Goal: Information Seeking & Learning: Find specific fact

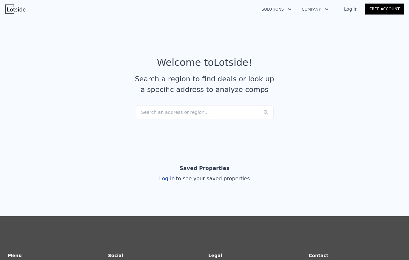
scroll to position [11, 0]
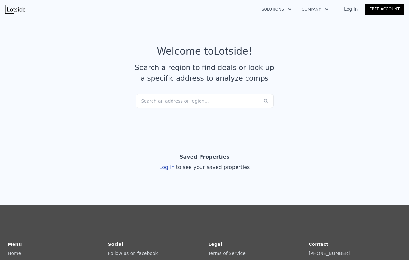
click at [193, 102] on div "Search an address or region..." at bounding box center [205, 101] width 138 height 14
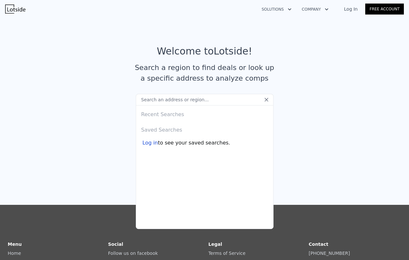
type input "[STREET_ADDRESS][PERSON_NAME]"
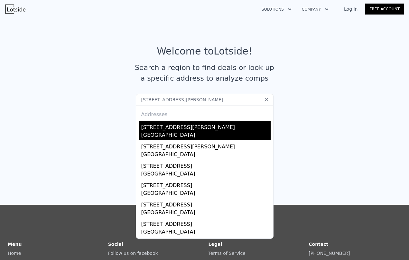
click at [202, 131] on div "[GEOGRAPHIC_DATA]" at bounding box center [205, 135] width 129 height 9
